Goal: Task Accomplishment & Management: Manage account settings

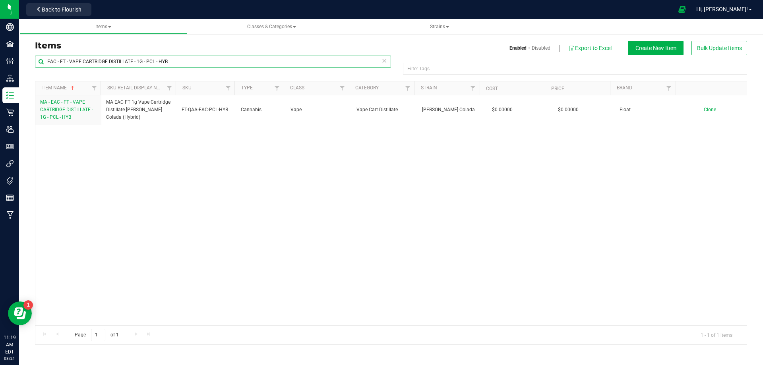
drag, startPoint x: 168, startPoint y: 62, endPoint x: 63, endPoint y: 72, distance: 105.8
click at [63, 72] on div "EAC - FT - VAPE CARTRIDGE DISTILLATE - 1G - PCL - HYB" at bounding box center [213, 65] width 356 height 18
paste input "FT - CANNABIS FLOWER - 3.5G - A21 - HY"
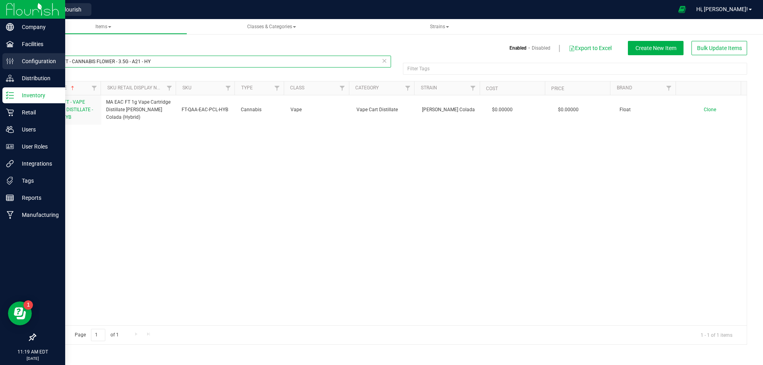
drag, startPoint x: 157, startPoint y: 60, endPoint x: 4, endPoint y: 68, distance: 152.5
click at [4, 68] on div "Company Facilities Configuration Distribution Inventory Retail Users User Roles…" at bounding box center [381, 182] width 763 height 365
paste input "text"
type input "FT - CANNABIS FLOWER - 3.5G - A21 - HY"
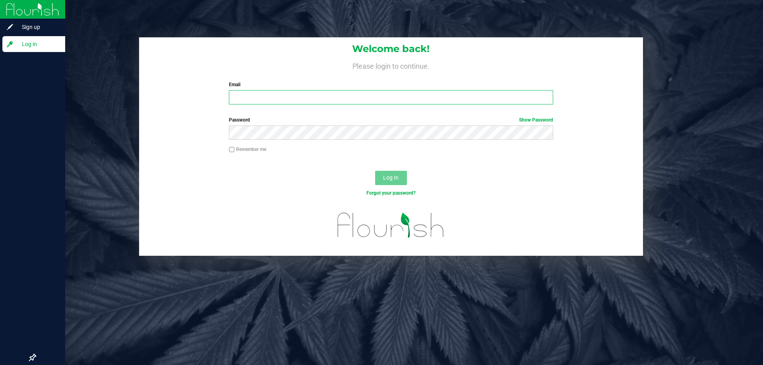
type input "[EMAIL_ADDRESS][DOMAIN_NAME]"
click at [386, 179] on span "Log In" at bounding box center [391, 178] width 16 height 6
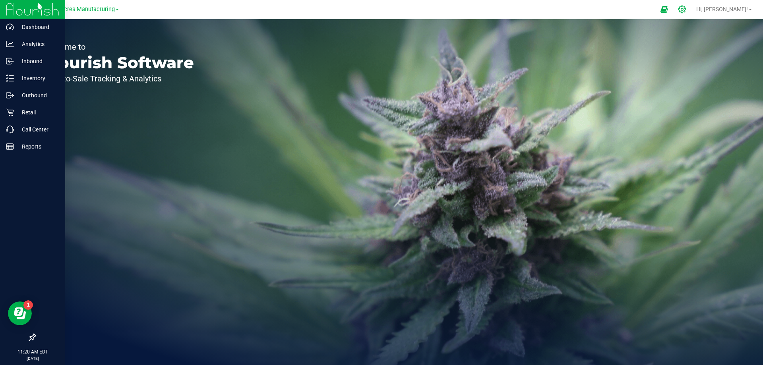
click at [688, 11] on div at bounding box center [682, 9] width 11 height 8
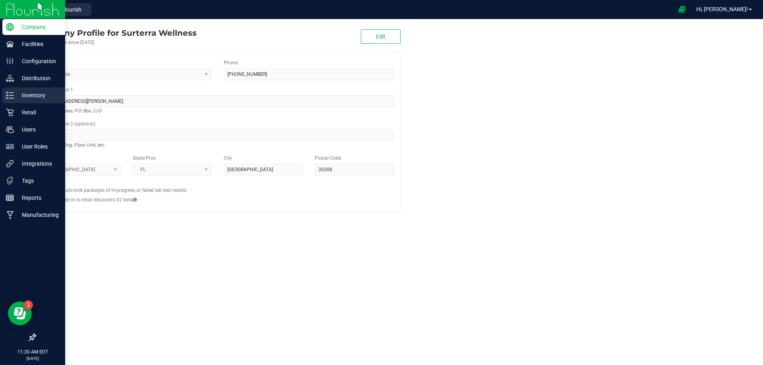
click at [7, 99] on icon at bounding box center [7, 97] width 2 height 1
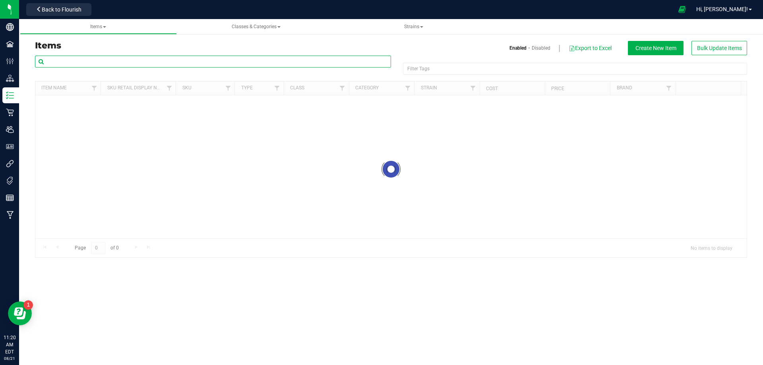
click at [96, 64] on input "text" at bounding box center [213, 62] width 356 height 12
paste input "FT - CANNABIS FLOWER - 3.5G - A21 - HY"
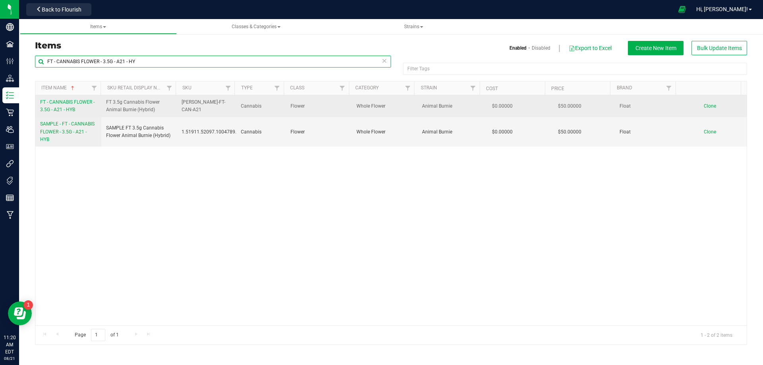
type input "FT - CANNABIS FLOWER - 3.5G - A21 - HY"
click at [66, 105] on span "FT - CANNABIS FLOWER - 3.5G - A21 - HYB" at bounding box center [67, 105] width 54 height 13
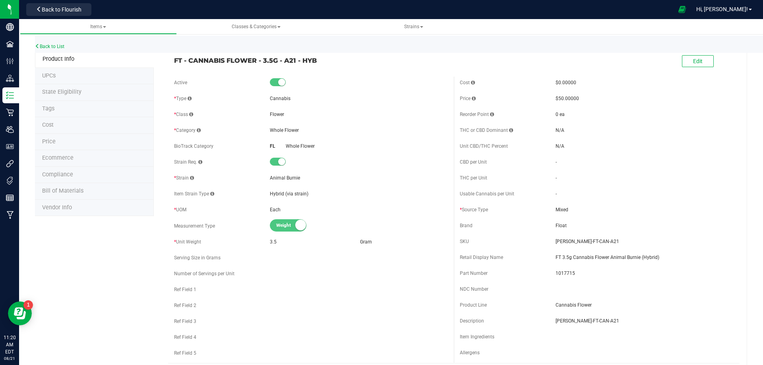
click at [63, 112] on li "Tags" at bounding box center [94, 109] width 119 height 17
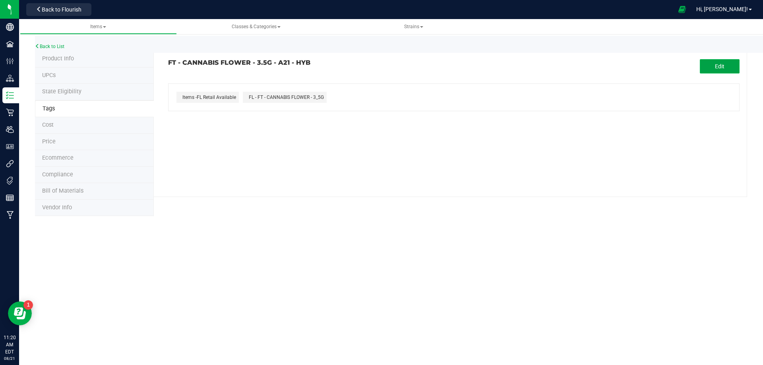
click at [714, 64] on button "Edit" at bounding box center [720, 66] width 40 height 14
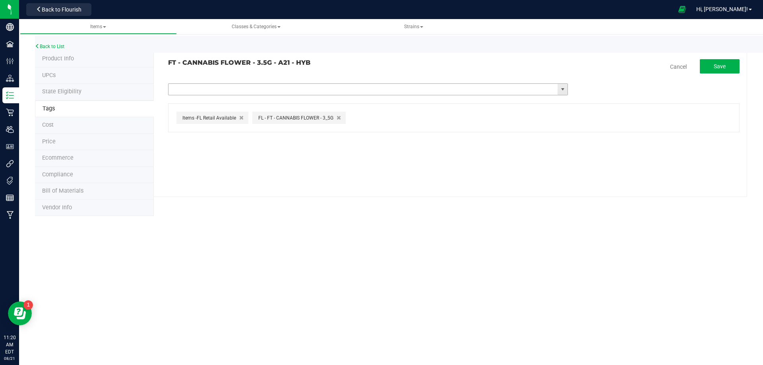
click at [289, 90] on input "text" at bounding box center [364, 89] width 390 height 11
paste input "tier30-50canflwr"
type input "tier30-50canflwr"
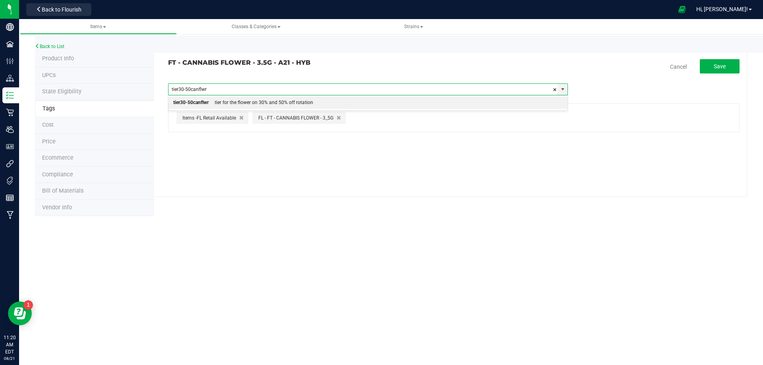
click at [234, 105] on div "tier for the flower on 30% and 50% off rotation" at bounding box center [261, 103] width 105 height 10
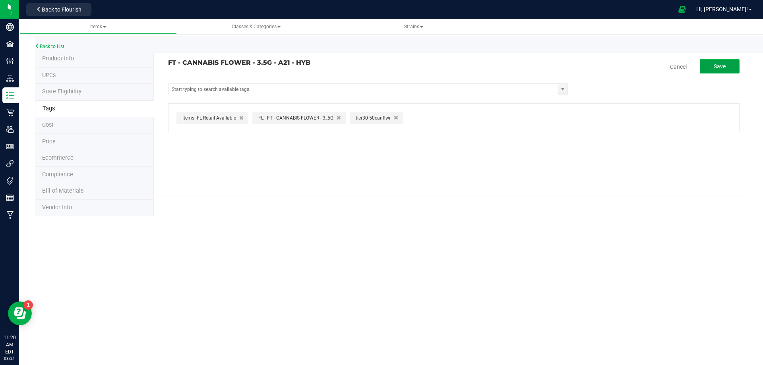
click at [717, 66] on span "Save" at bounding box center [720, 66] width 12 height 6
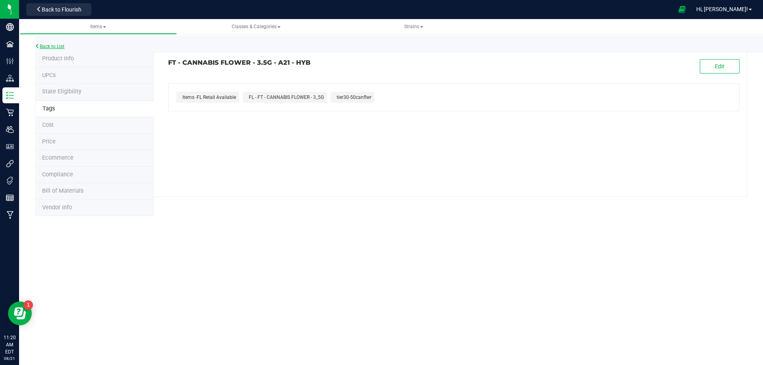
click at [56, 47] on link "Back to List" at bounding box center [49, 47] width 29 height 6
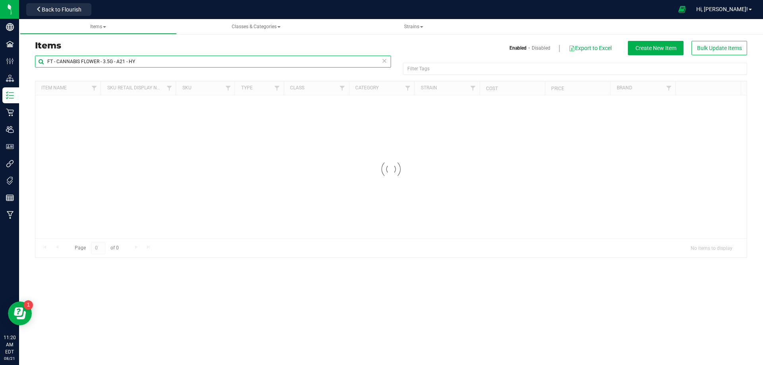
click at [150, 58] on input "FT - CANNABIS FLOWER - 3.5G - A21 - HY" at bounding box center [213, 62] width 356 height 12
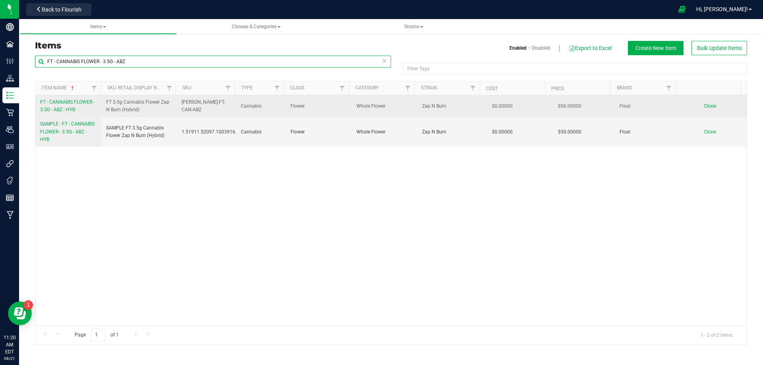
type input "FT - CANNABIS FLOWER - 3.5G - ABZ"
click at [74, 110] on span "FT - CANNABIS FLOWER - 3.5G - ABZ - HYB" at bounding box center [67, 105] width 54 height 13
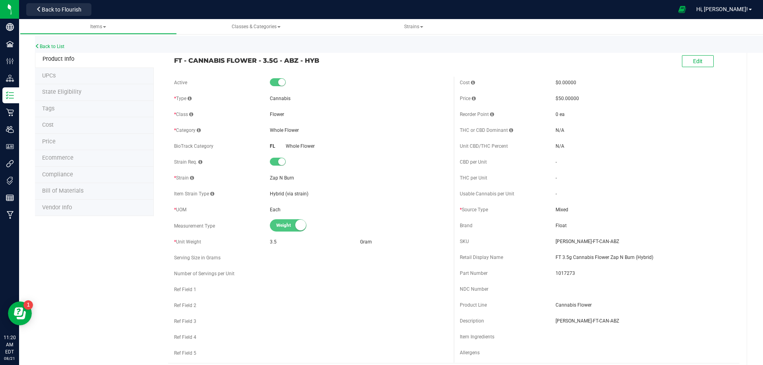
click at [66, 110] on li "Tags" at bounding box center [94, 109] width 119 height 17
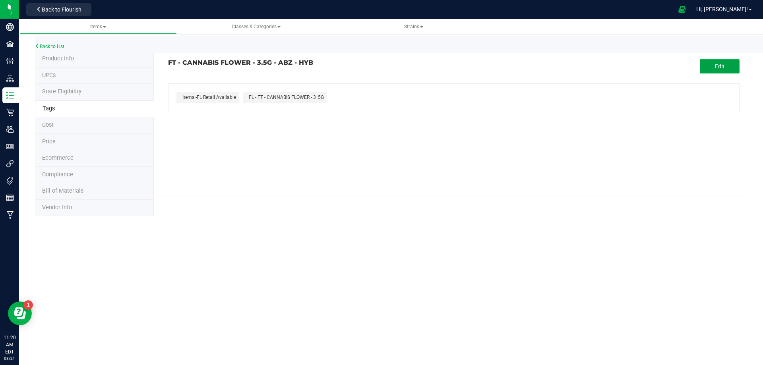
click at [721, 65] on span "Edit" at bounding box center [720, 66] width 10 height 6
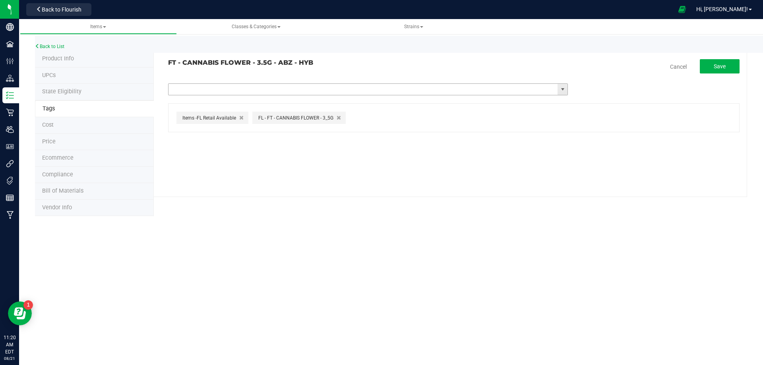
click at [300, 89] on input "text" at bounding box center [364, 89] width 390 height 11
paste input "tier30-50canflwr"
type input "tier30-50canflwr"
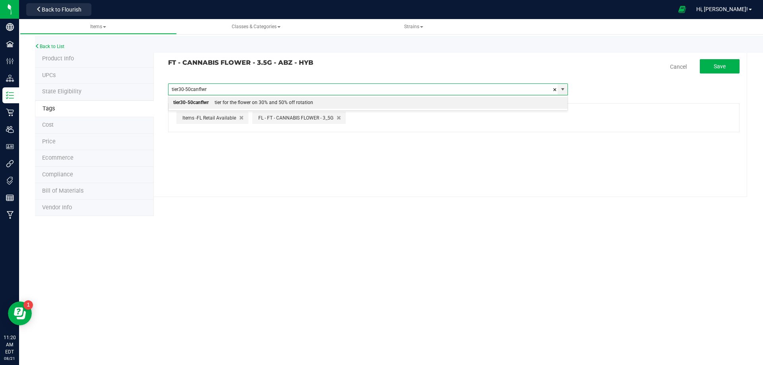
click at [252, 102] on div "tier for the flower on 30% and 50% off rotation" at bounding box center [261, 103] width 105 height 10
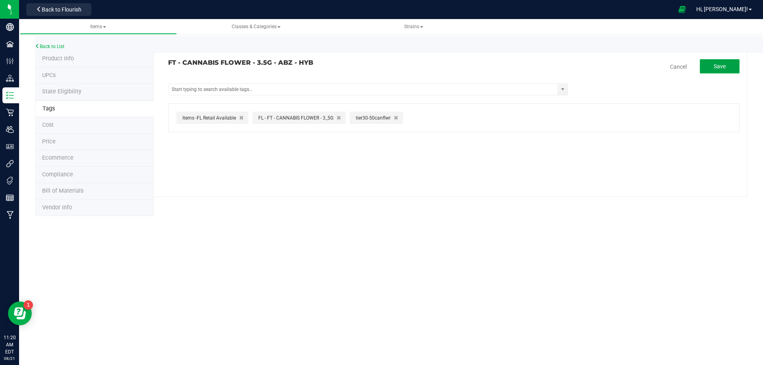
click at [715, 66] on span "Save" at bounding box center [720, 66] width 12 height 6
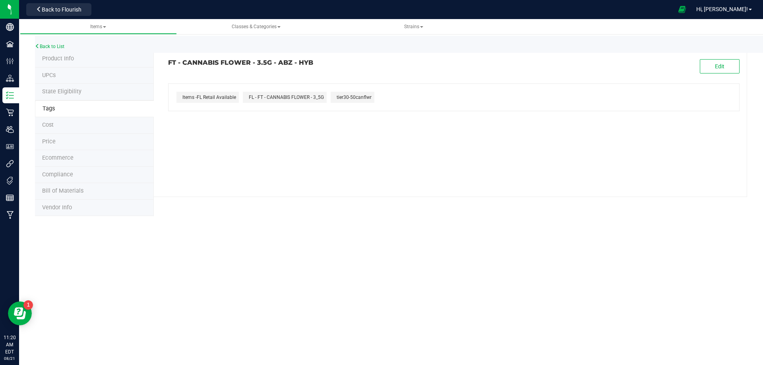
click at [56, 43] on div "Back to List" at bounding box center [416, 44] width 763 height 17
click at [56, 45] on link "Back to List" at bounding box center [49, 47] width 29 height 6
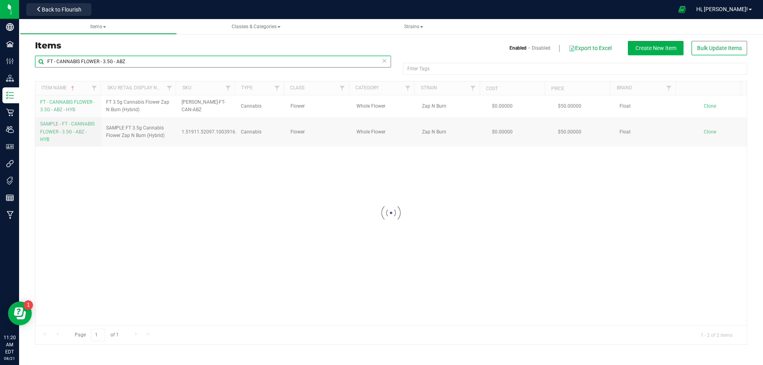
click at [151, 61] on input "FT - CANNABIS FLOWER - 3.5G - ABZ" at bounding box center [213, 62] width 356 height 12
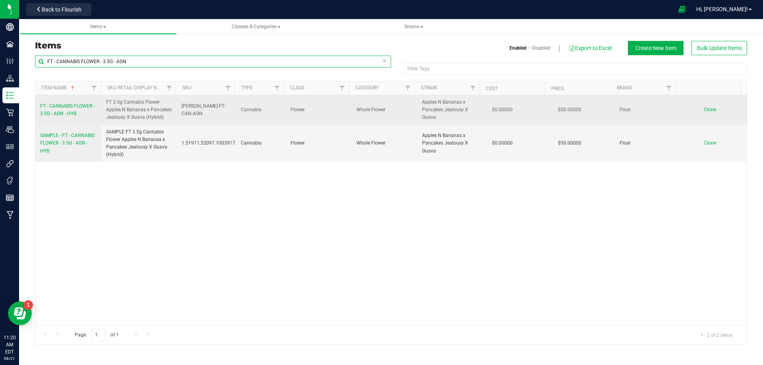
type input "FT - CANNABIS FLOWER - 3.5G - AGN"
click at [62, 116] on span "FT - CANNABIS FLOWER - 3.5G - AGN - HYB" at bounding box center [67, 109] width 54 height 13
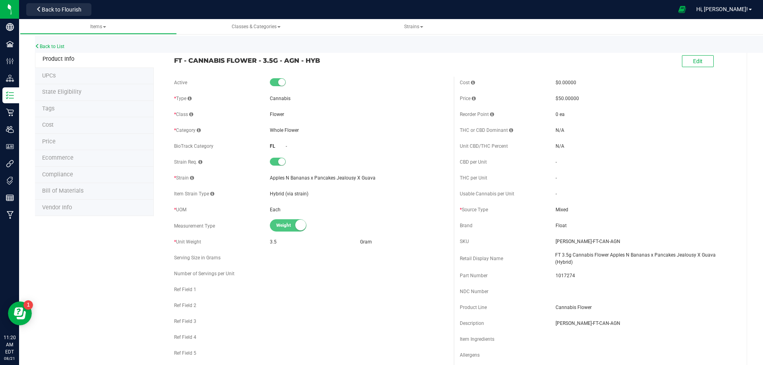
click at [67, 113] on li "Tags" at bounding box center [94, 109] width 119 height 17
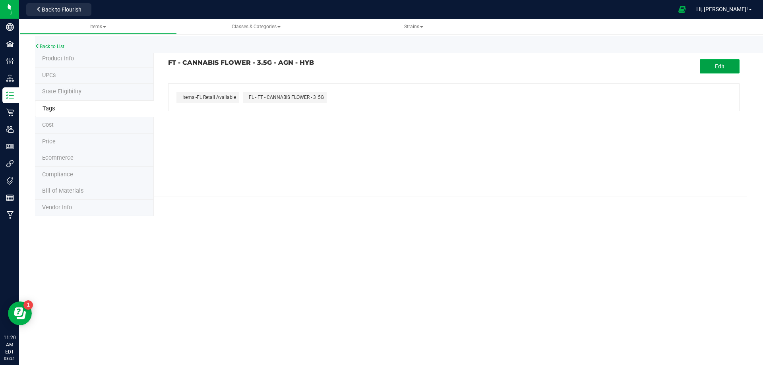
click at [716, 66] on span "Edit" at bounding box center [720, 66] width 10 height 6
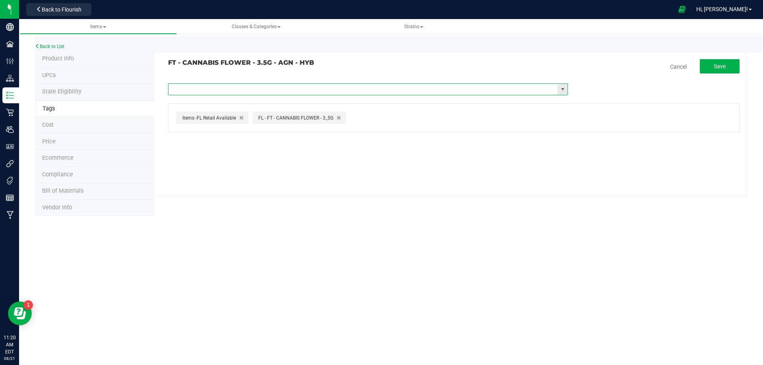
click at [349, 87] on input "text" at bounding box center [364, 89] width 390 height 11
paste input "tier30-50canflwr"
type input "tier30-50canflwr"
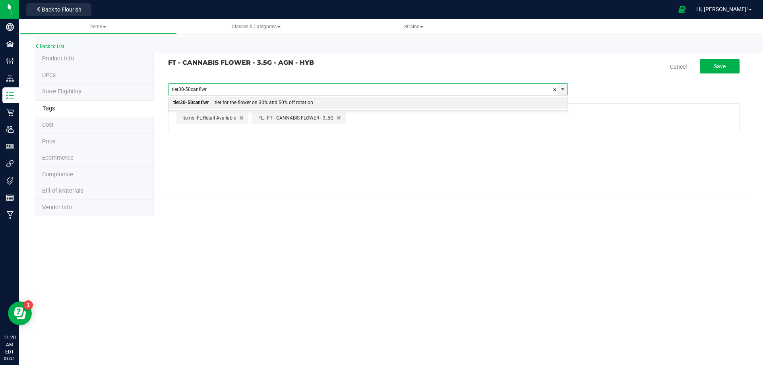
click at [267, 105] on div "tier for the flower on 30% and 50% off rotation" at bounding box center [261, 103] width 105 height 10
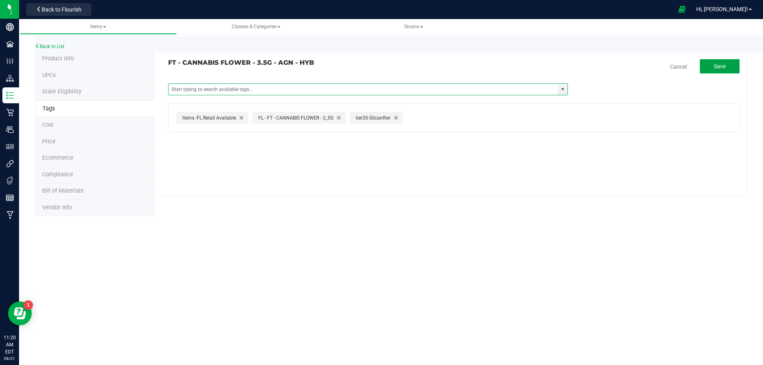
drag, startPoint x: 719, startPoint y: 60, endPoint x: 685, endPoint y: 72, distance: 35.6
click at [719, 61] on button "Save" at bounding box center [720, 66] width 40 height 14
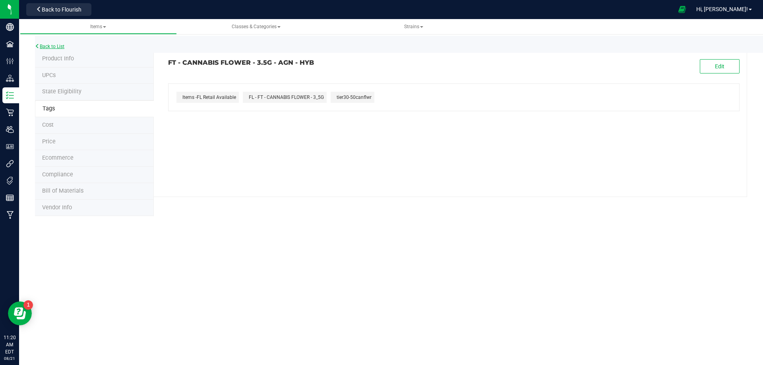
click at [62, 45] on link "Back to List" at bounding box center [49, 47] width 29 height 6
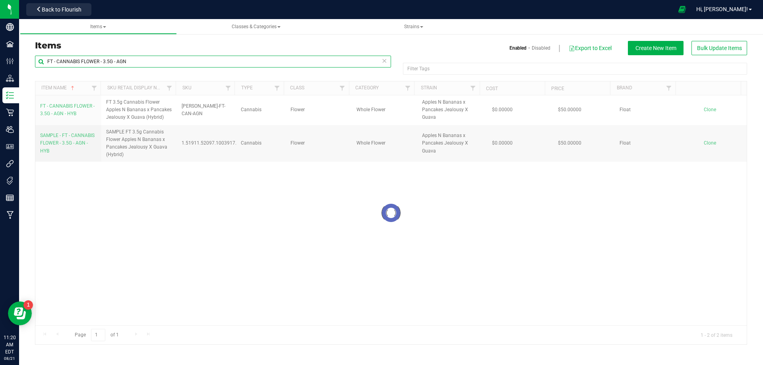
click at [147, 61] on input "FT - CANNABIS FLOWER - 3.5G - AGN" at bounding box center [213, 62] width 356 height 12
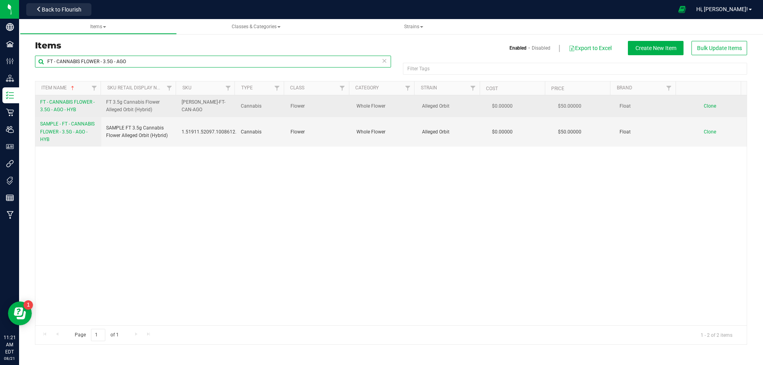
type input "FT - CANNABIS FLOWER - 3.5G - AGO"
click at [73, 111] on span "FT - CANNABIS FLOWER - 3.5G - AGO - HYB" at bounding box center [67, 105] width 54 height 13
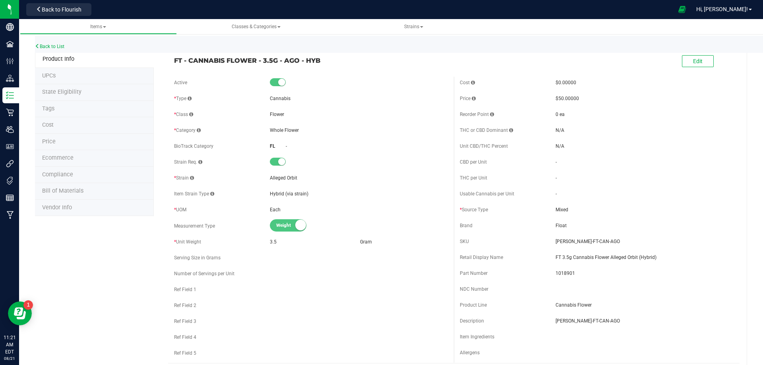
click at [62, 109] on li "Tags" at bounding box center [94, 109] width 119 height 17
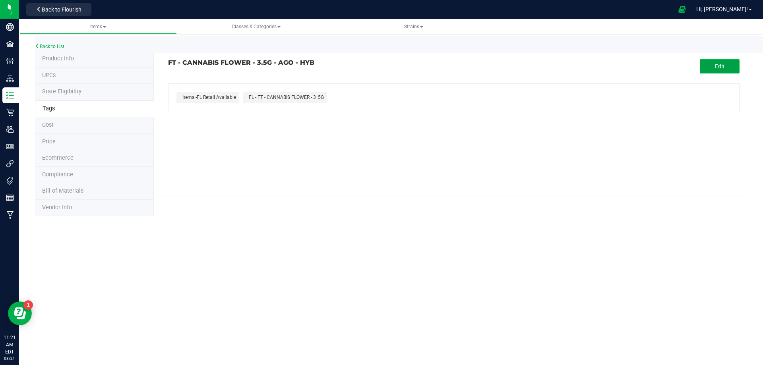
click at [734, 66] on button "Edit" at bounding box center [720, 66] width 40 height 14
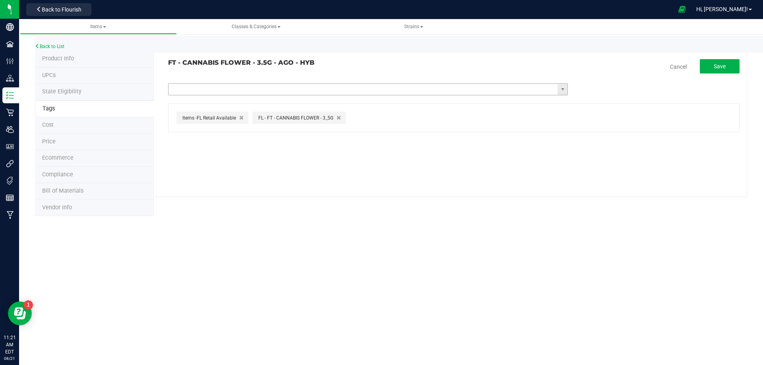
click at [239, 93] on input "text" at bounding box center [364, 89] width 390 height 11
paste input "tier30-50canflwr"
type input "tier30-50canflwr"
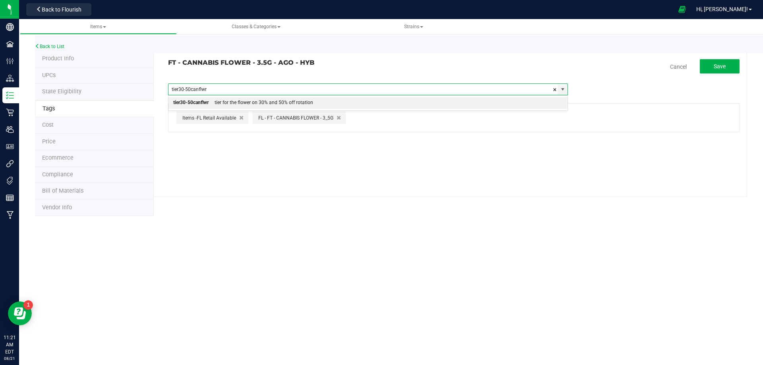
drag, startPoint x: 227, startPoint y: 105, endPoint x: 431, endPoint y: 72, distance: 206.5
click at [227, 104] on div "tier for the flower on 30% and 50% off rotation" at bounding box center [261, 103] width 105 height 10
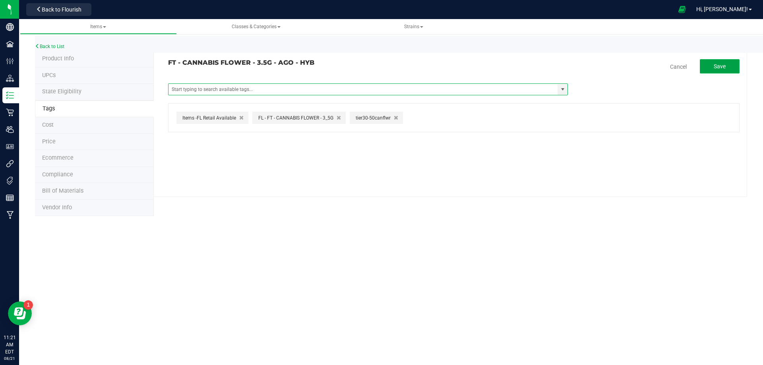
click at [716, 72] on button "Save" at bounding box center [720, 66] width 40 height 14
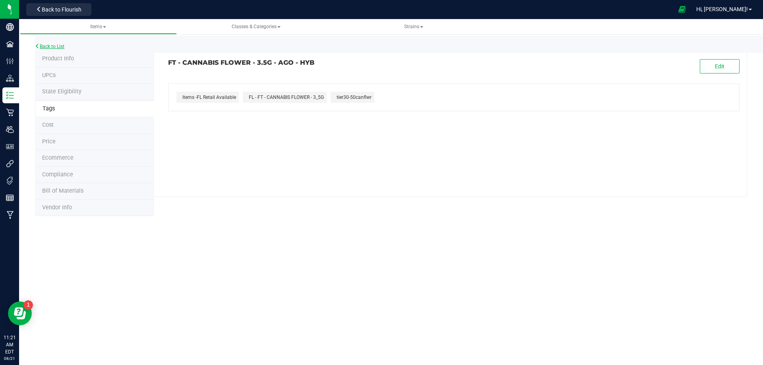
click at [57, 46] on link "Back to List" at bounding box center [49, 47] width 29 height 6
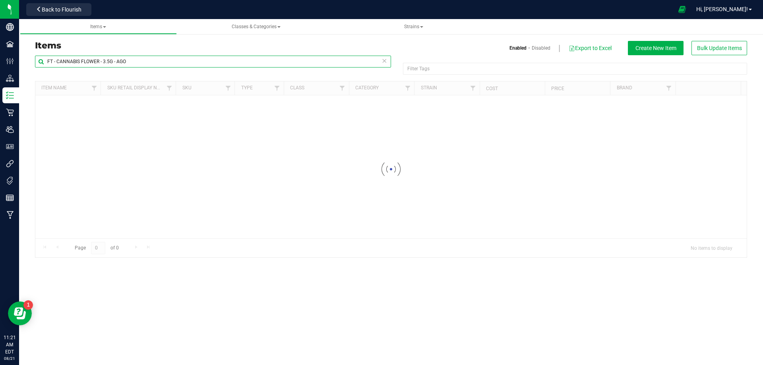
click at [140, 61] on input "FT - CANNABIS FLOWER - 3.5G - AGO" at bounding box center [213, 62] width 356 height 12
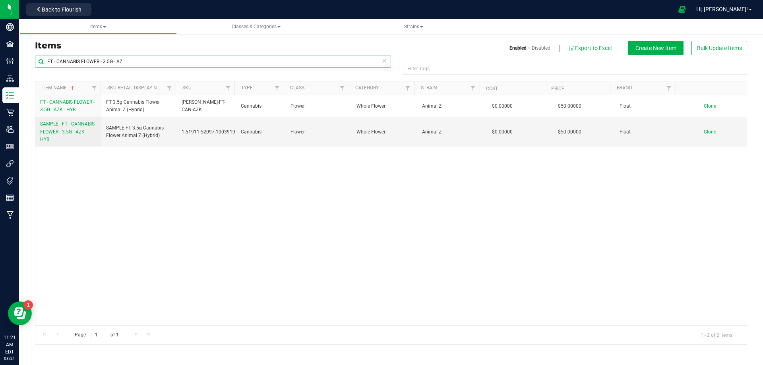
type input "FT - CANNABIS FLOWER - 3.5G - AZ"
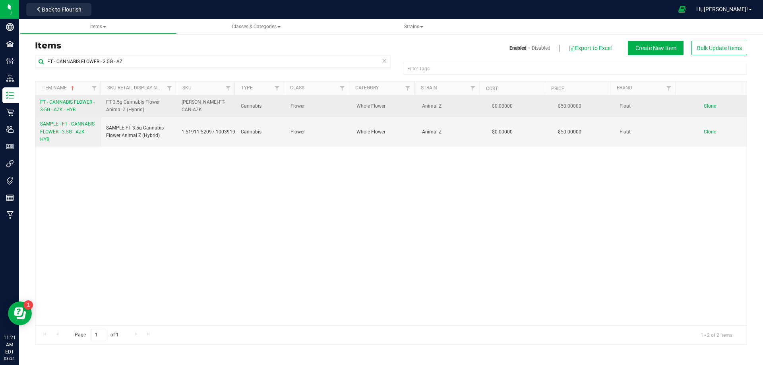
click at [52, 109] on span "FT - CANNABIS FLOWER - 3.5G - AZK - HYB" at bounding box center [67, 105] width 54 height 13
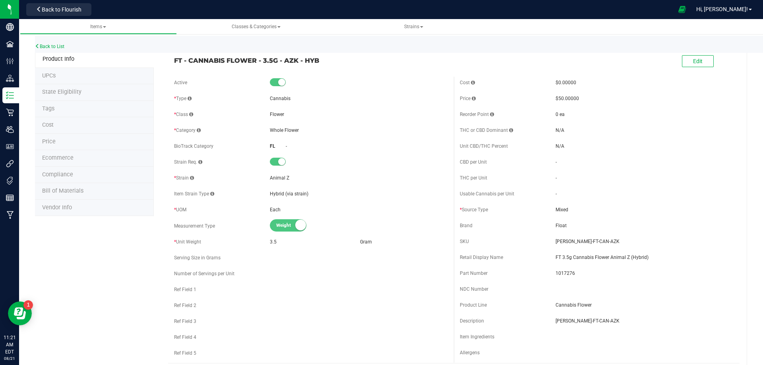
click at [74, 105] on li "Tags" at bounding box center [94, 109] width 119 height 17
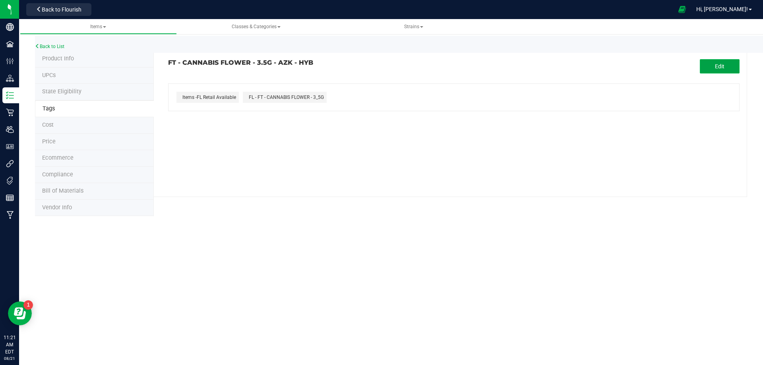
click at [709, 67] on button "Edit" at bounding box center [720, 66] width 40 height 14
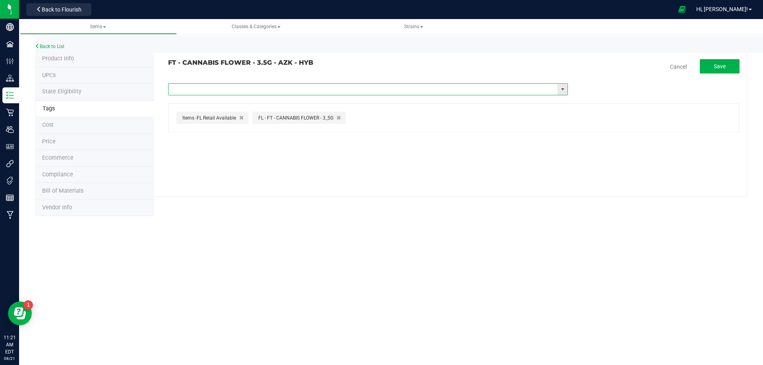
click at [302, 90] on input "text" at bounding box center [364, 89] width 390 height 11
paste input "tier30-50canflwr"
type input "tier30-50canflwr"
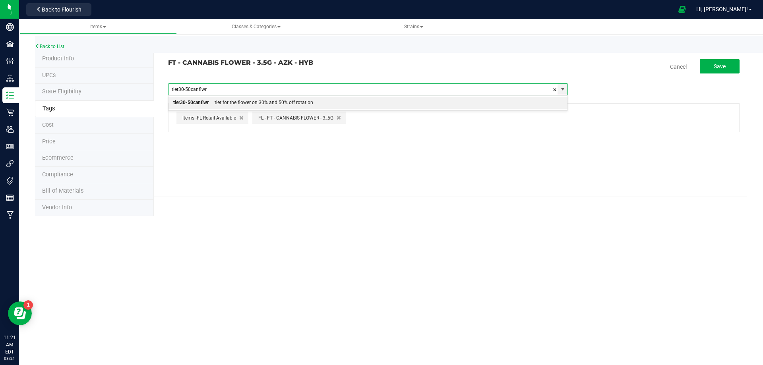
click at [211, 102] on div "tier for the flower on 30% and 50% off rotation" at bounding box center [261, 103] width 105 height 10
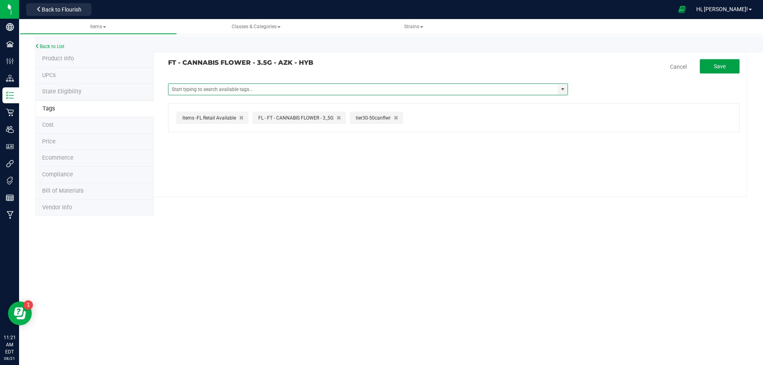
click at [725, 63] on span "Save" at bounding box center [720, 66] width 12 height 6
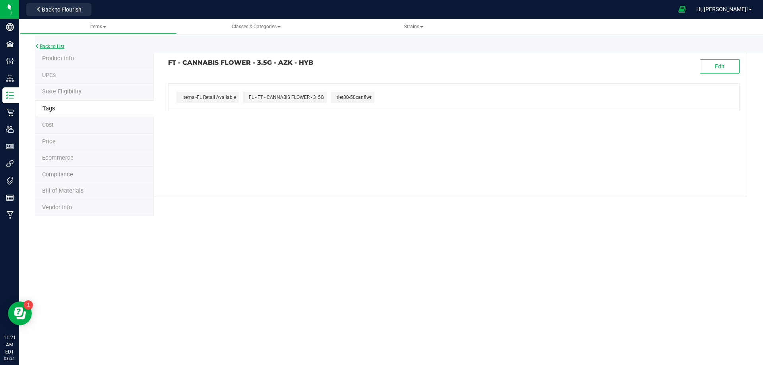
click at [54, 48] on link "Back to List" at bounding box center [49, 47] width 29 height 6
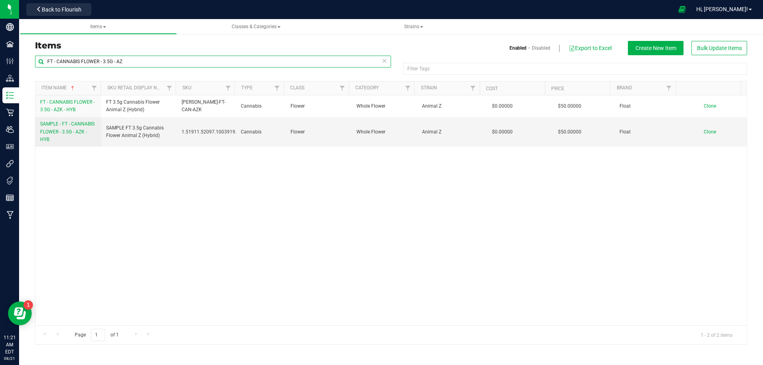
click at [142, 59] on input "FT - CANNABIS FLOWER - 3.5G - AZ" at bounding box center [213, 62] width 356 height 12
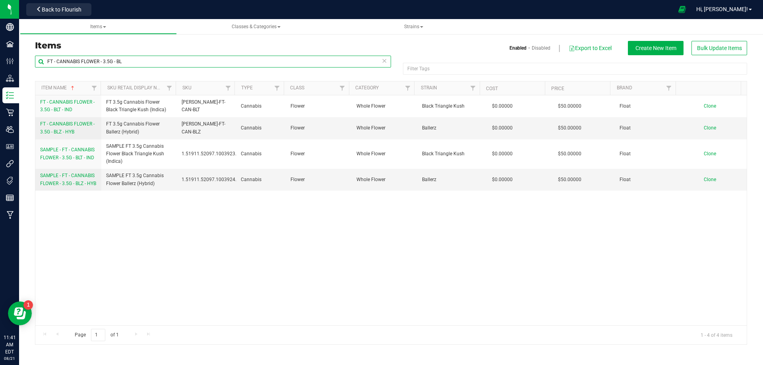
type input "FT - CANNABIS FLOWER - 3.5G - BL"
